Goal: Task Accomplishment & Management: Complete application form

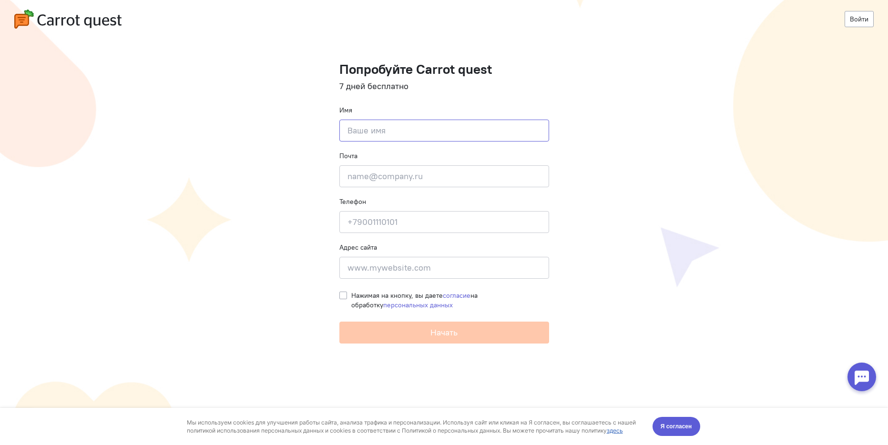
click at [405, 139] on input at bounding box center [444, 131] width 210 height 22
type input "П"
type input "[PERSON_NAME]"
type input "[EMAIL_ADDRESS][DOMAIN_NAME]"
type input "[PHONE_NUMBER]"
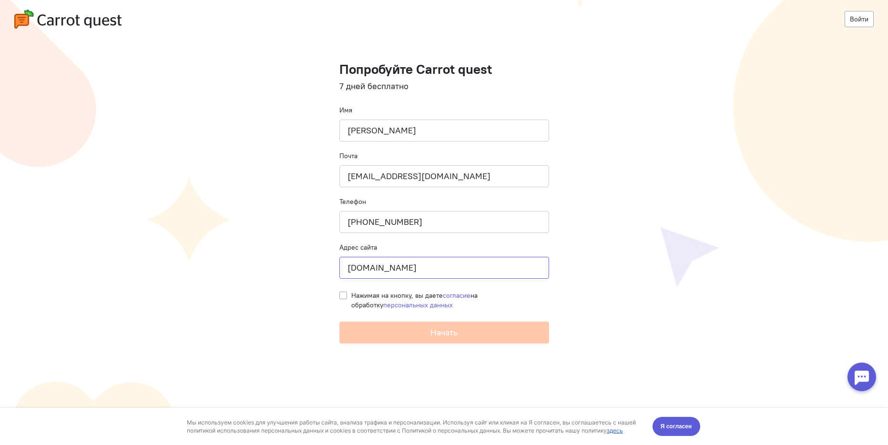
type input "[DOMAIN_NAME]"
click at [351, 293] on label "Нажимая на кнопку, вы даете согласие на обработку персональных данных" at bounding box center [450, 300] width 198 height 19
click at [344, 293] on input "Нажимая на кнопку, вы даете согласие на обработку персональных данных" at bounding box center [343, 295] width 8 height 9
checkbox input "true"
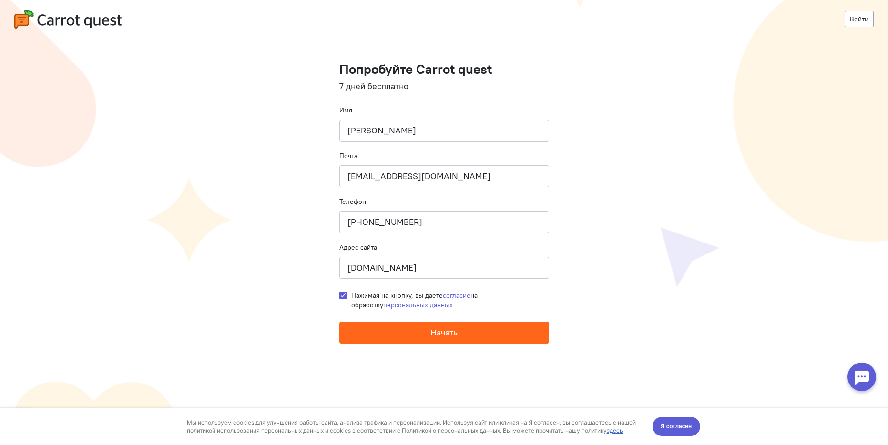
click at [410, 343] on button "Начать" at bounding box center [444, 333] width 210 height 22
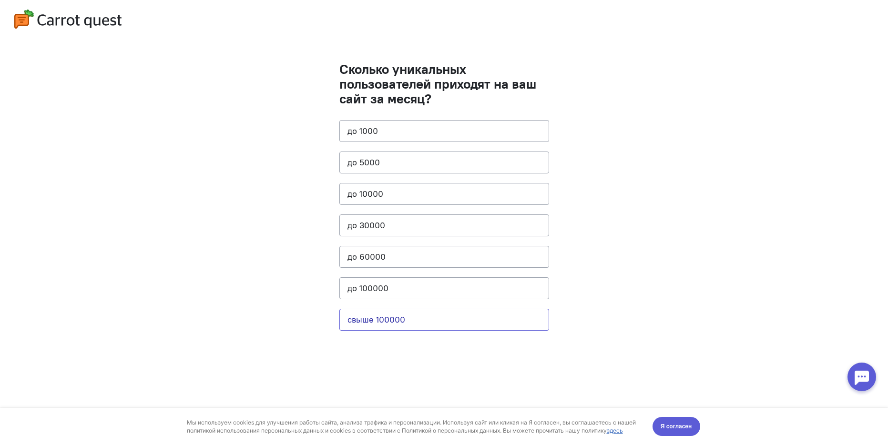
click at [401, 320] on button "свыше 100000" at bounding box center [444, 320] width 210 height 22
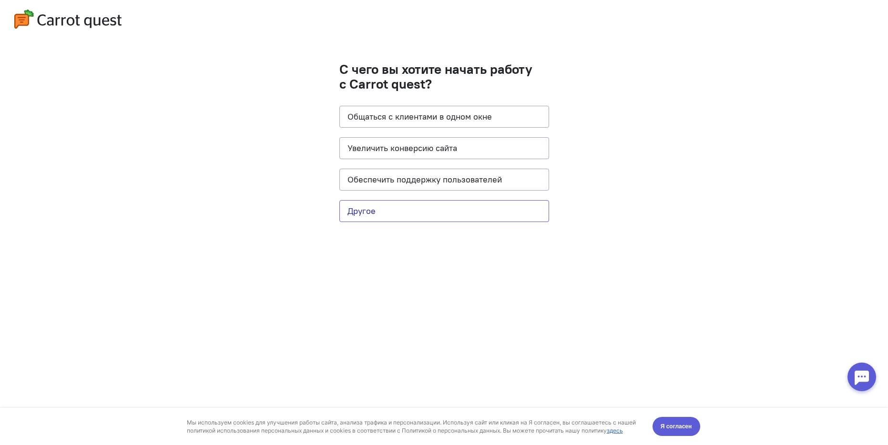
click at [391, 212] on button "Другое" at bounding box center [444, 211] width 210 height 22
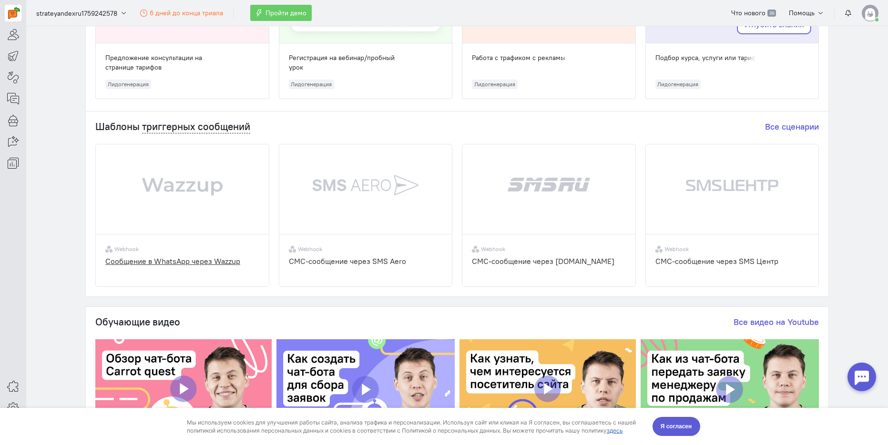
scroll to position [286, 0]
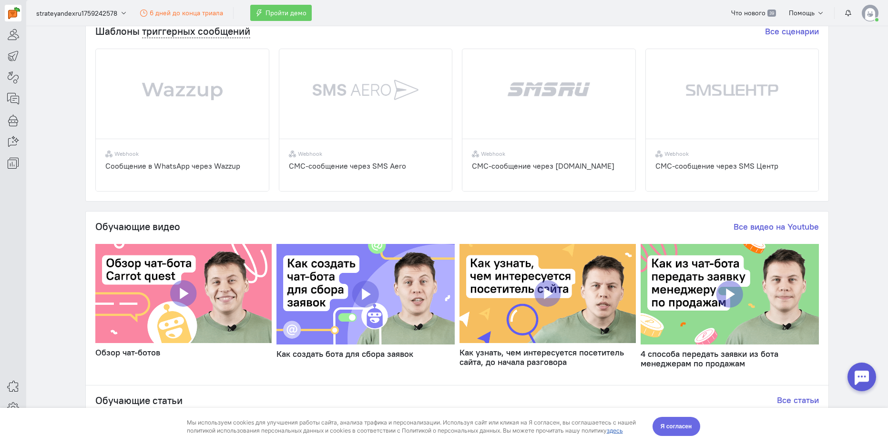
click at [676, 427] on span "Я согласен" at bounding box center [675, 427] width 31 height 10
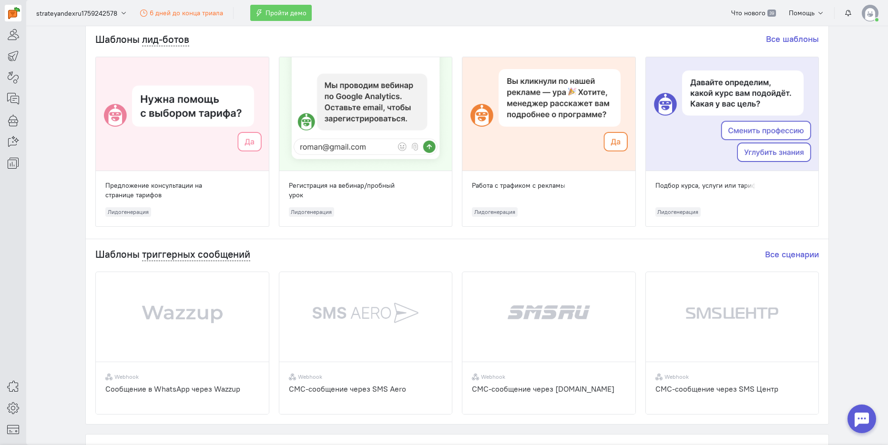
scroll to position [0, 0]
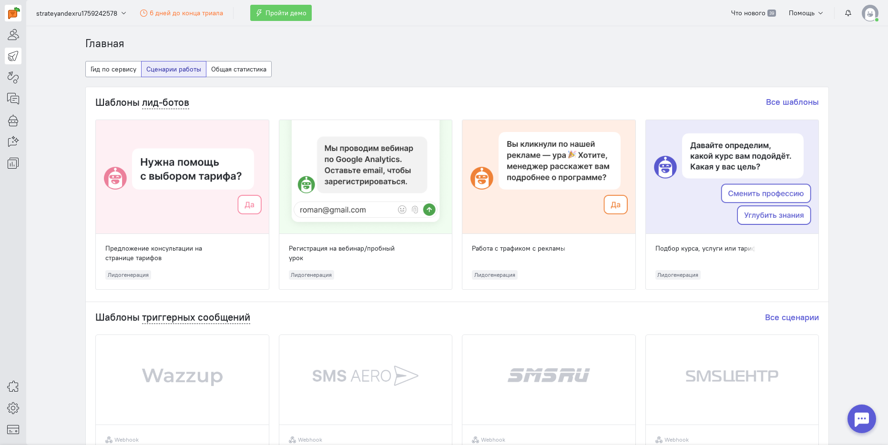
click at [13, 57] on icon at bounding box center [13, 55] width 12 height 11
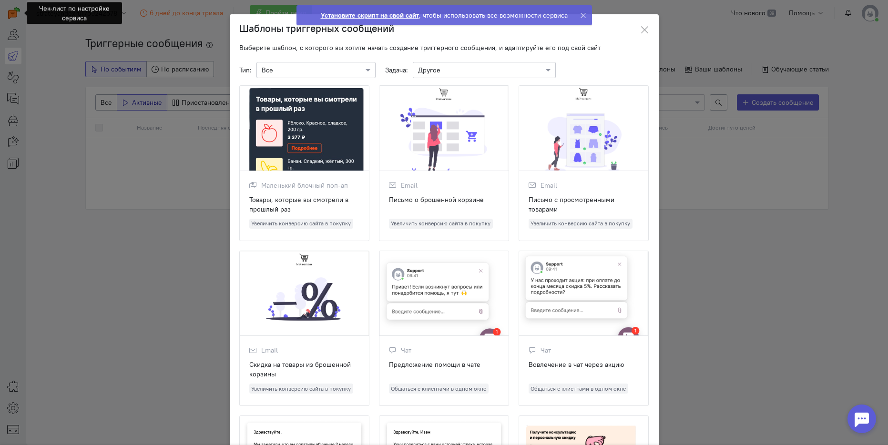
click at [62, 80] on ngb-modal-window "Шаблоны триггерных сообщений Выберите шаблон, с которого вы хотите начать созда…" at bounding box center [444, 222] width 888 height 445
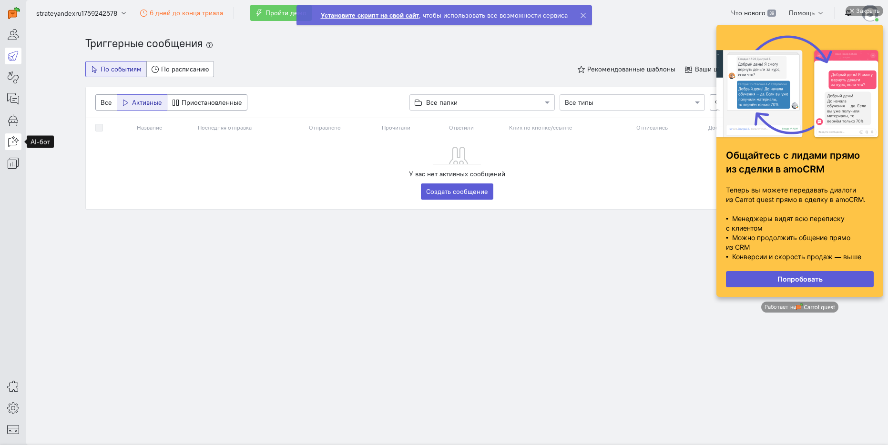
click at [16, 143] on icon at bounding box center [13, 141] width 12 height 11
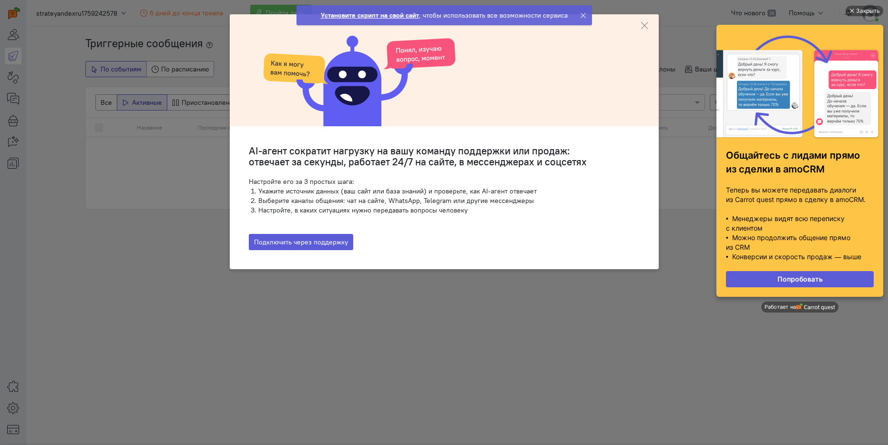
click at [129, 233] on ngb-modal-window "AI-агент сократит нагрузку на вашу команду поддержки или продаж: отвечает за се…" at bounding box center [444, 222] width 888 height 445
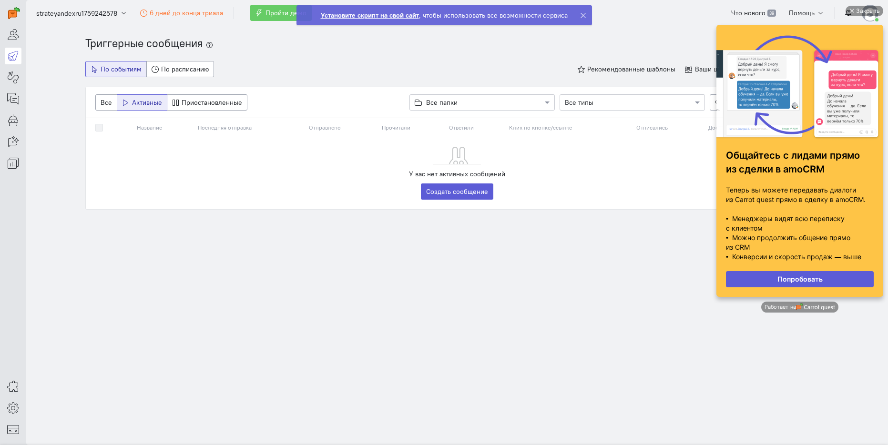
click at [66, 299] on section "Триггерные сообщения По событиям По расписанию Рекомендованные шаблоны Ваши шаб…" at bounding box center [456, 235] width 861 height 419
click at [870, 10] on div "Закрыть" at bounding box center [868, 11] width 24 height 10
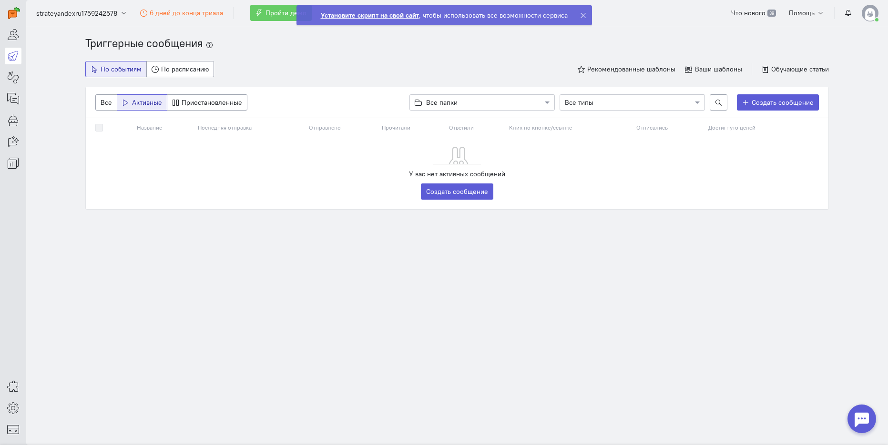
click at [366, 235] on div "Триггерные сообщения По событиям По расписанию Рекомендованные шаблоны Ваши шаб…" at bounding box center [457, 142] width 762 height 212
drag, startPoint x: 73, startPoint y: 29, endPoint x: 263, endPoint y: 81, distance: 196.3
click at [263, 82] on section "Триггерные сообщения По событиям По расписанию Рекомендованные шаблоны Ваши шаб…" at bounding box center [456, 235] width 861 height 419
click at [242, 76] on div "По событиям По расписанию Рекомендованные шаблоны Ваши шаблоны Обучающие статьи" at bounding box center [456, 69] width 743 height 16
drag, startPoint x: 242, startPoint y: 75, endPoint x: 57, endPoint y: 42, distance: 187.8
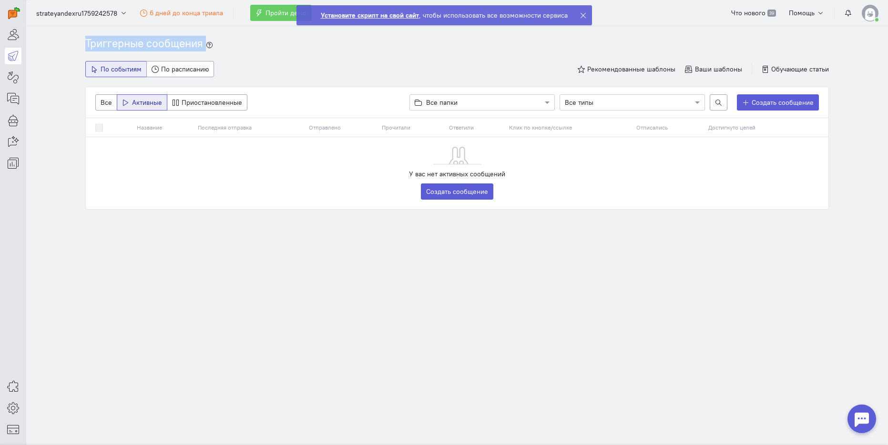
click at [57, 42] on cq-auto-message-list-page "Триггерные сообщения По событиям По расписанию Рекомендованные шаблоны Ваши шаб…" at bounding box center [456, 142] width 861 height 212
click at [366, 15] on strong "Установите скрипт на свой сайт" at bounding box center [370, 15] width 98 height 9
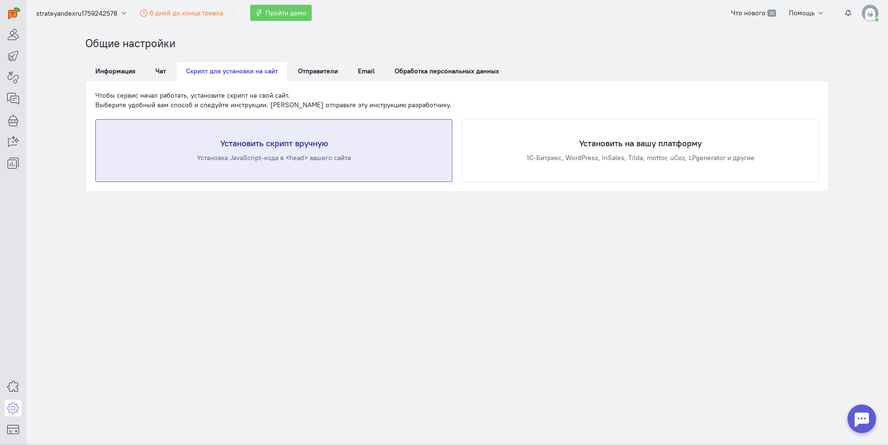
click at [267, 159] on div "Установка JavaScript-кода в <head> вашего сайта" at bounding box center [274, 158] width 318 height 10
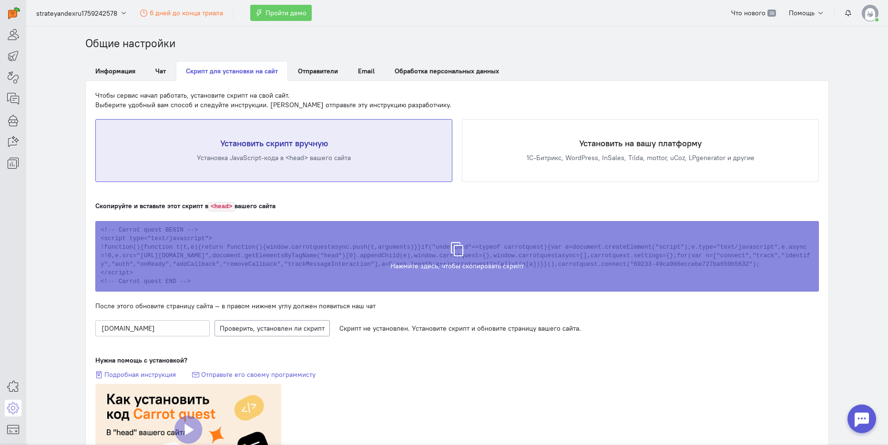
click at [53, 287] on section "Общие настройки Информация Чат Скрипт для установки на сайт Отправители Email О…" at bounding box center [456, 235] width 861 height 419
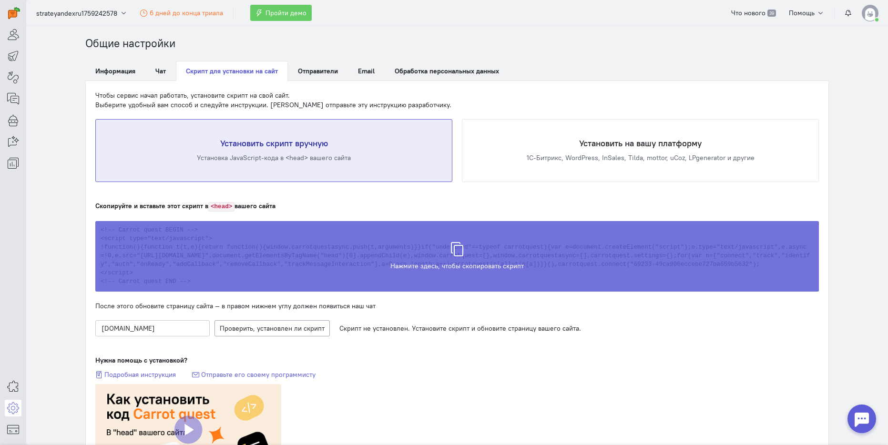
drag, startPoint x: 450, startPoint y: 253, endPoint x: 305, endPoint y: 252, distance: 144.8
click at [450, 252] on icon at bounding box center [457, 244] width 14 height 14
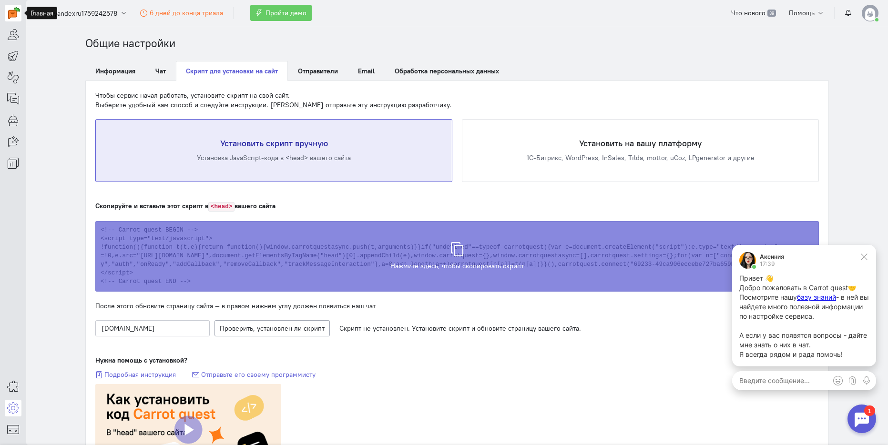
click at [17, 14] on img at bounding box center [14, 13] width 12 height 12
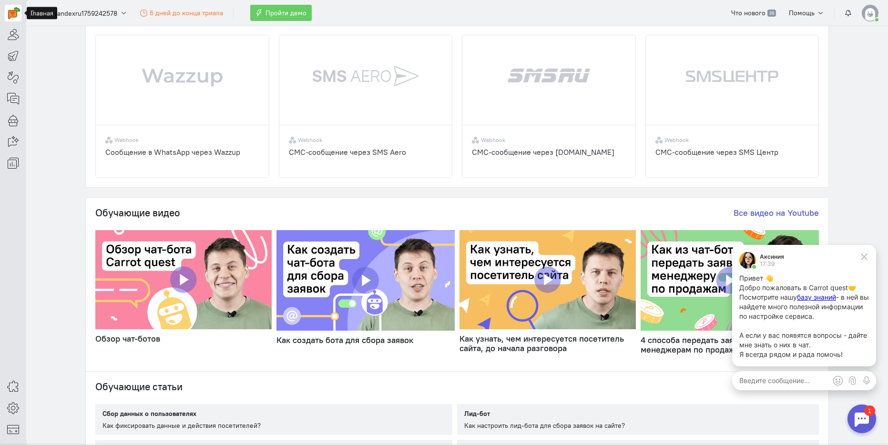
scroll to position [468, 0]
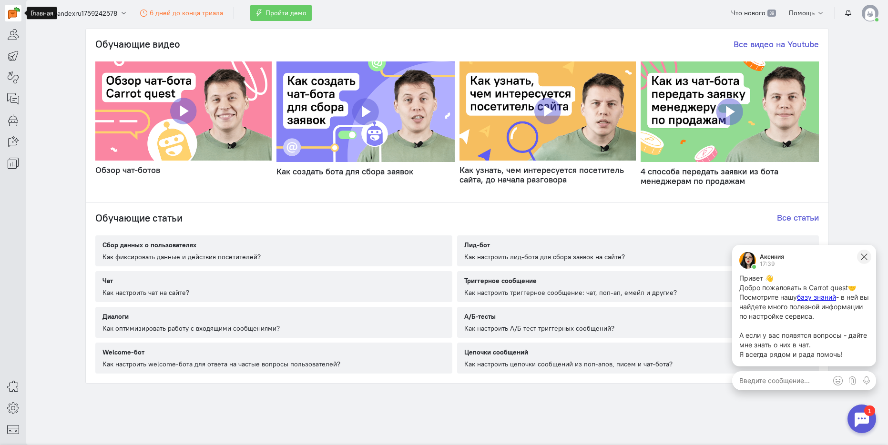
drag, startPoint x: 861, startPoint y: 258, endPoint x: 727, endPoint y: 281, distance: 135.8
click at [861, 258] on icon at bounding box center [863, 257] width 9 height 9
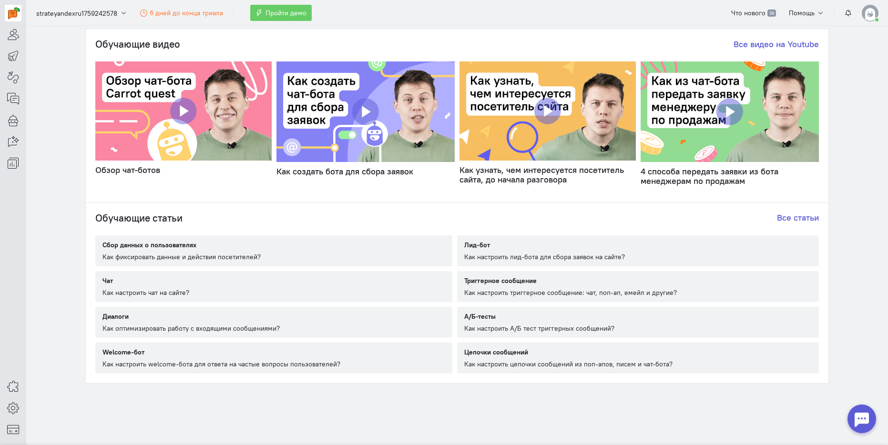
click at [510, 326] on div "Как настроить А/Б тест триггерных сообщений?" at bounding box center [539, 329] width 150 height 10
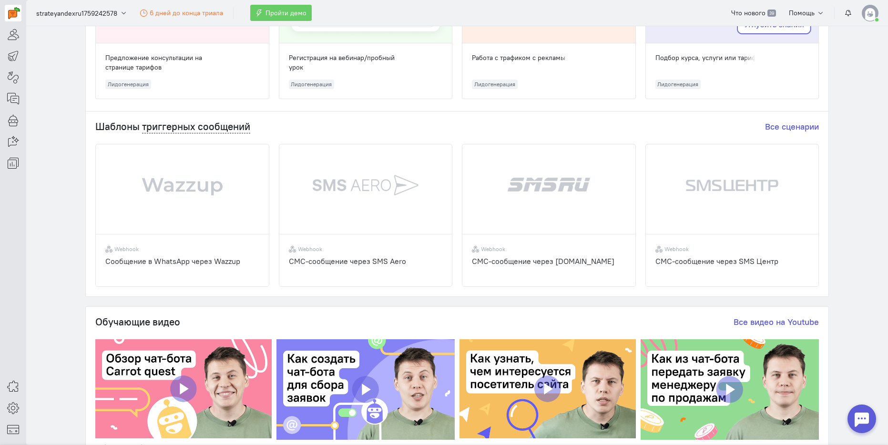
scroll to position [0, 0]
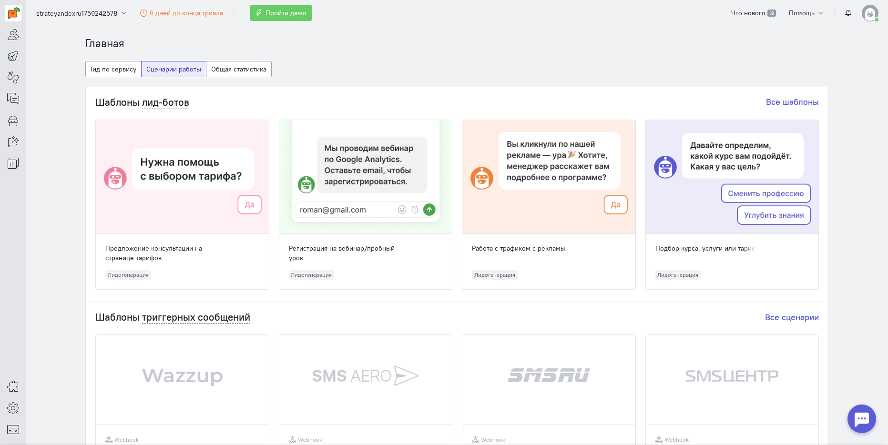
drag, startPoint x: 326, startPoint y: 56, endPoint x: 318, endPoint y: 54, distance: 8.2
click at [322, 55] on div "Главная Гид по сервису Сценарии работы Общая статистика Шаблоны лид-ботов Все ш…" at bounding box center [457, 444] width 762 height 816
